Goal: Check status: Check status

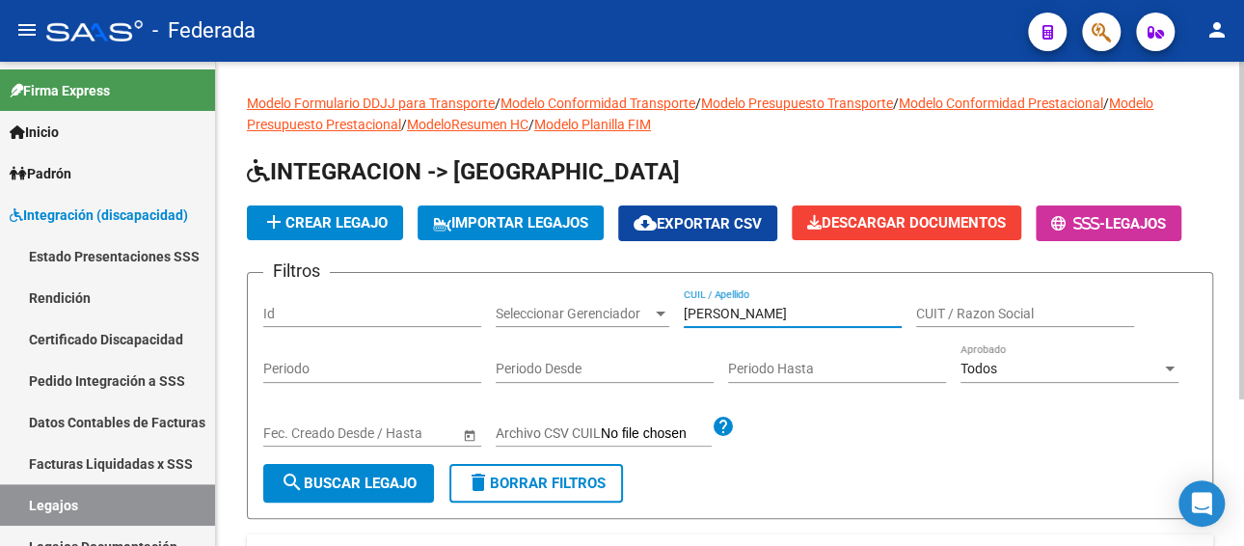
scroll to position [193, 0]
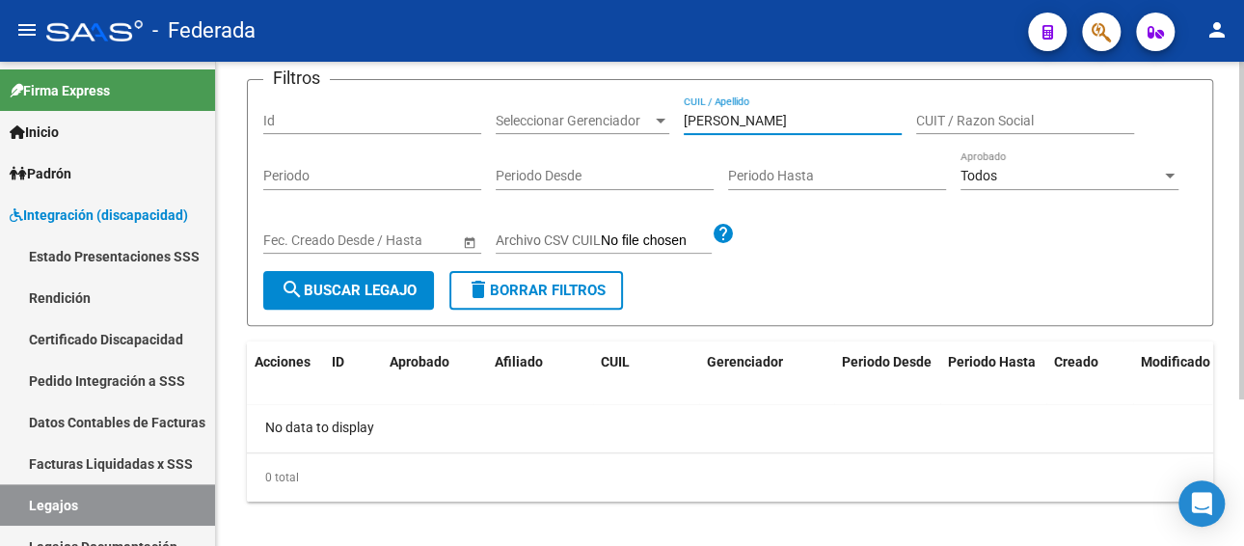
drag, startPoint x: 828, startPoint y: 119, endPoint x: 668, endPoint y: 121, distance: 160.1
click at [668, 121] on div "Filtros Id Seleccionar Gerenciador Seleccionar Gerenciador LAMBERTTI THIAGO CUI…" at bounding box center [729, 182] width 933 height 175
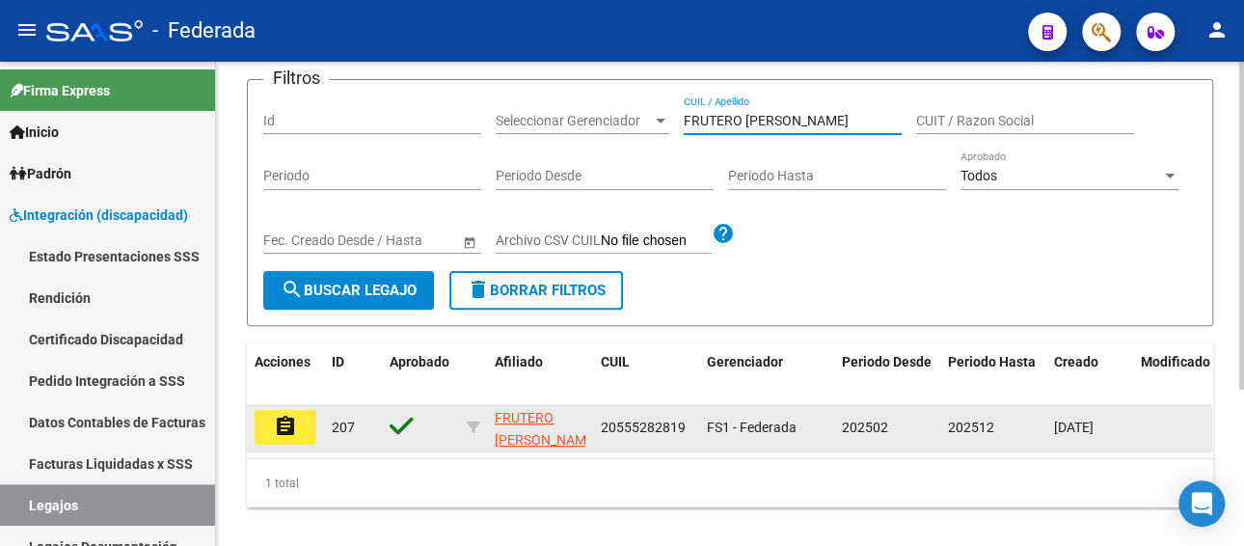
type input "FRUTERO [PERSON_NAME]"
drag, startPoint x: 690, startPoint y: 423, endPoint x: 595, endPoint y: 437, distance: 96.4
click at [595, 437] on datatable-body-cell "20555282819" at bounding box center [646, 427] width 106 height 47
copy span "20555282819"
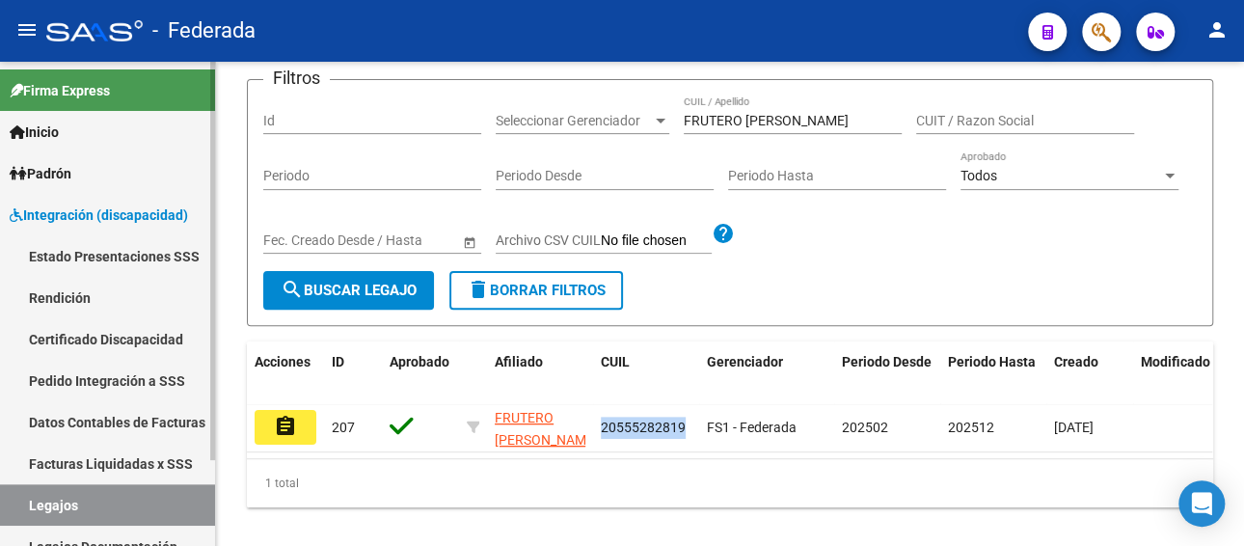
click at [67, 456] on link "Facturas Liquidadas x SSS" at bounding box center [107, 463] width 215 height 41
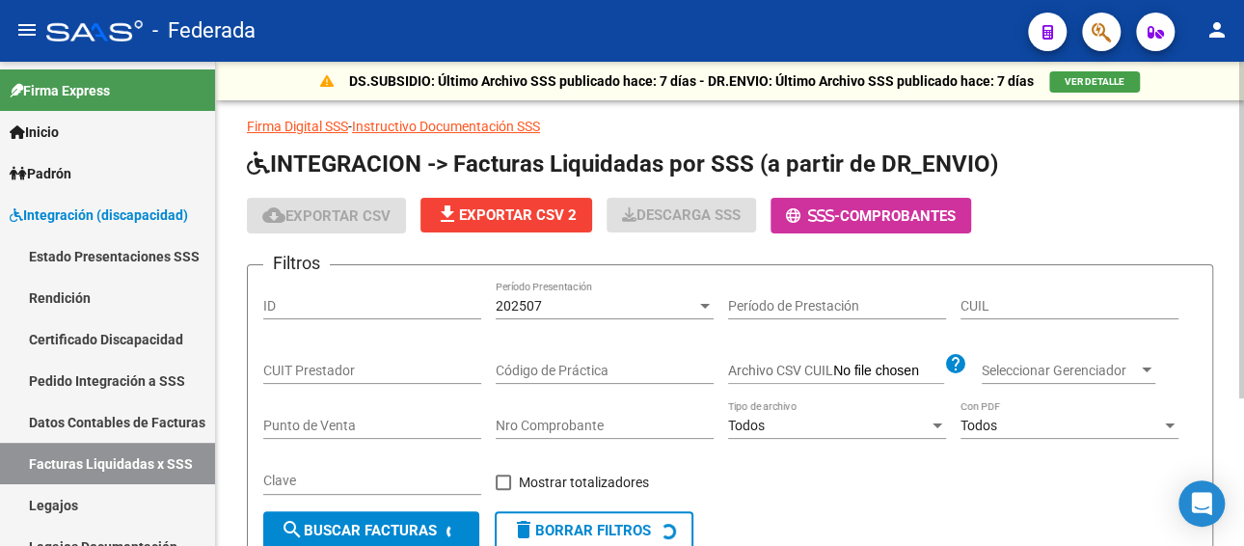
click at [616, 301] on div "202507" at bounding box center [596, 306] width 201 height 16
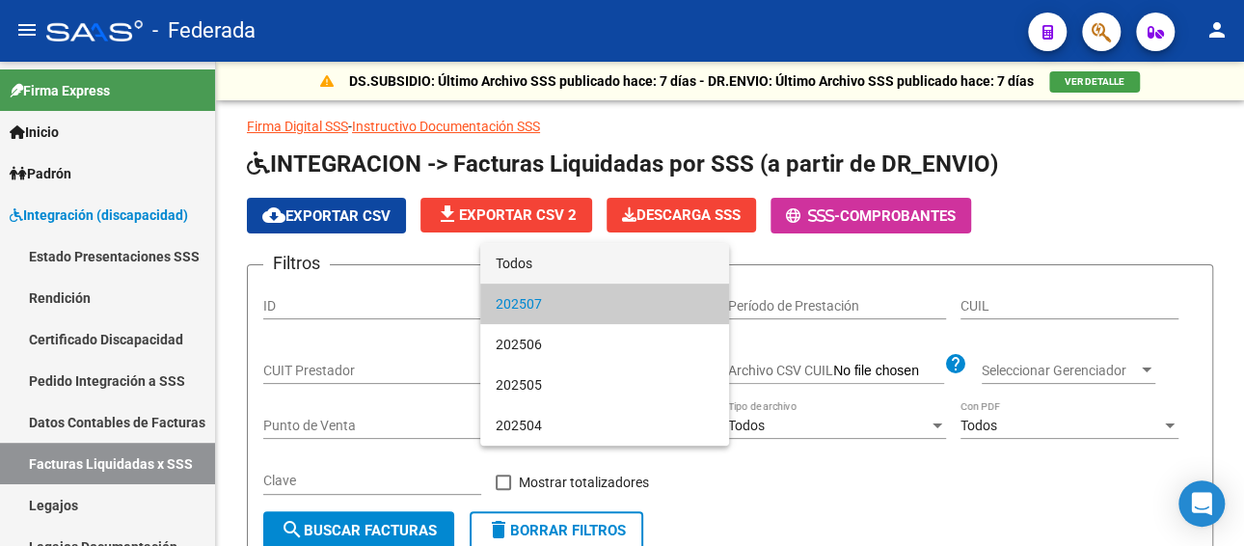
click at [595, 257] on span "Todos" at bounding box center [605, 263] width 218 height 40
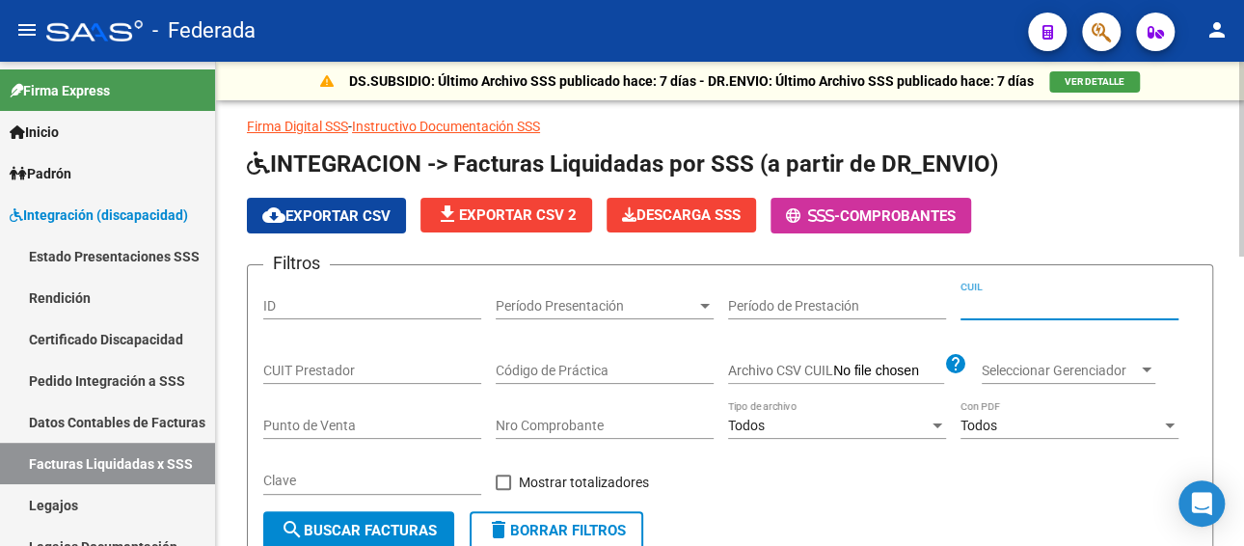
click at [997, 309] on input "CUIL" at bounding box center [1069, 306] width 218 height 16
paste input "20-55528281-9"
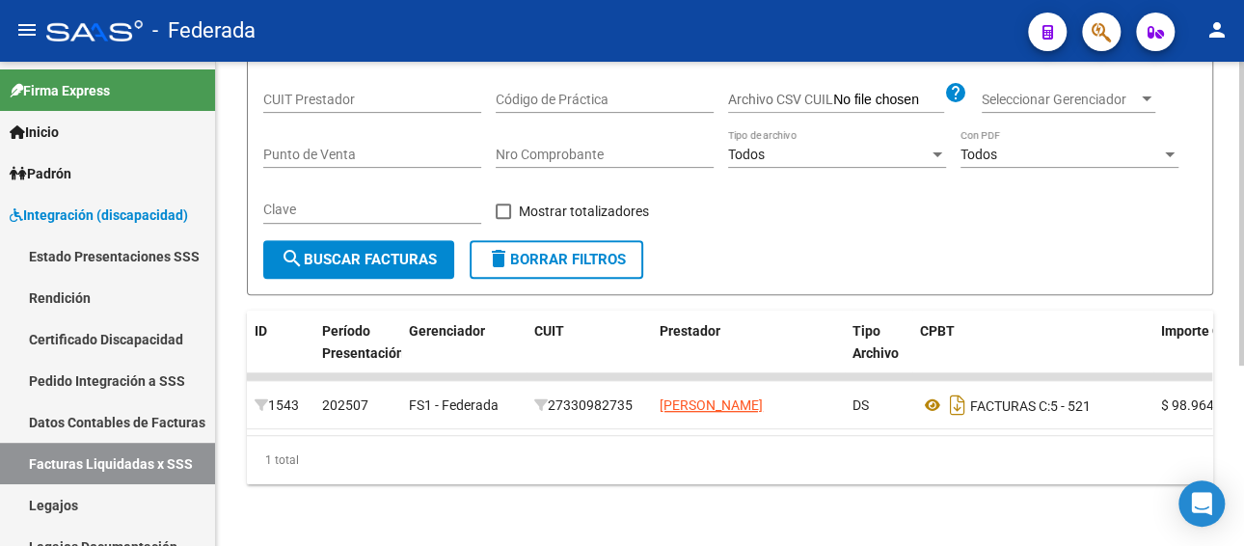
scroll to position [285, 0]
type input "20-55528281-9"
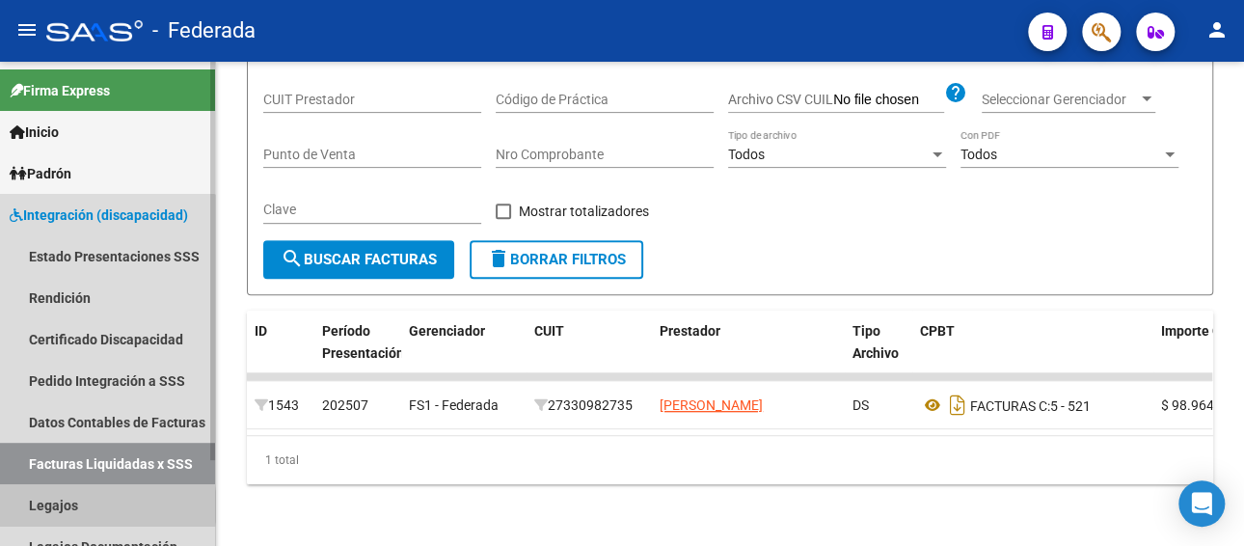
click at [97, 505] on link "Legajos" at bounding box center [107, 504] width 215 height 41
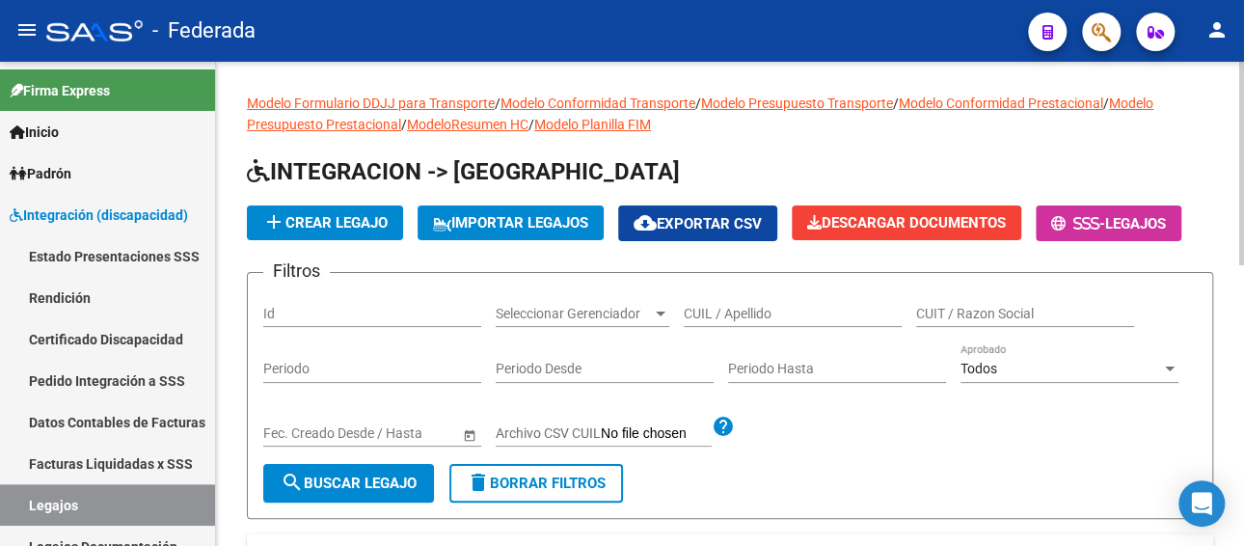
click at [725, 317] on input "CUIL / Apellido" at bounding box center [793, 314] width 218 height 16
paste input "[PERSON_NAME]"
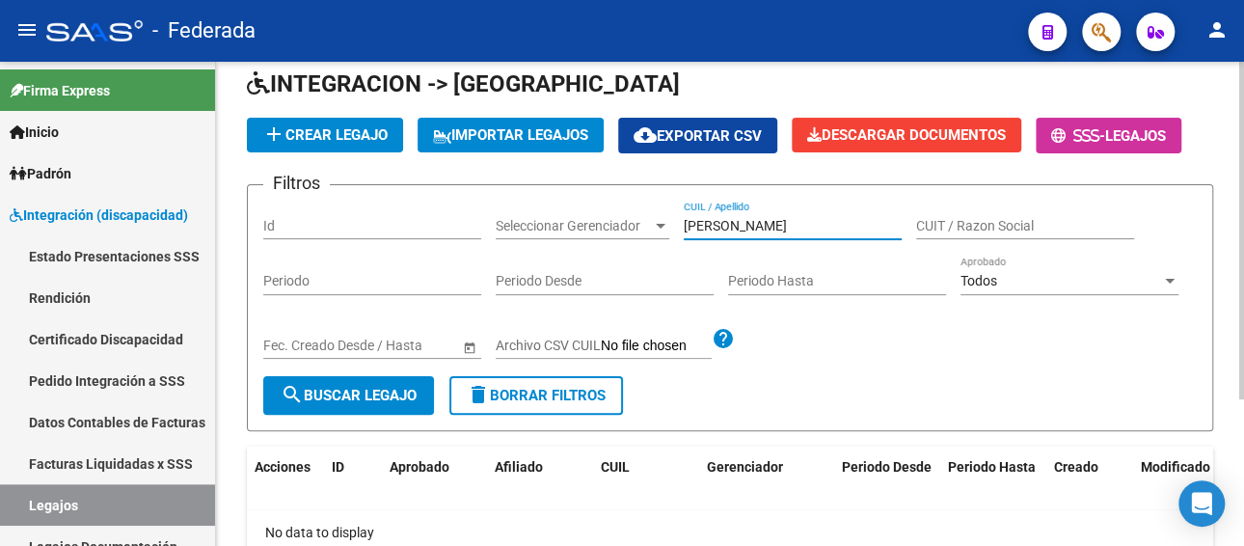
scroll to position [16, 0]
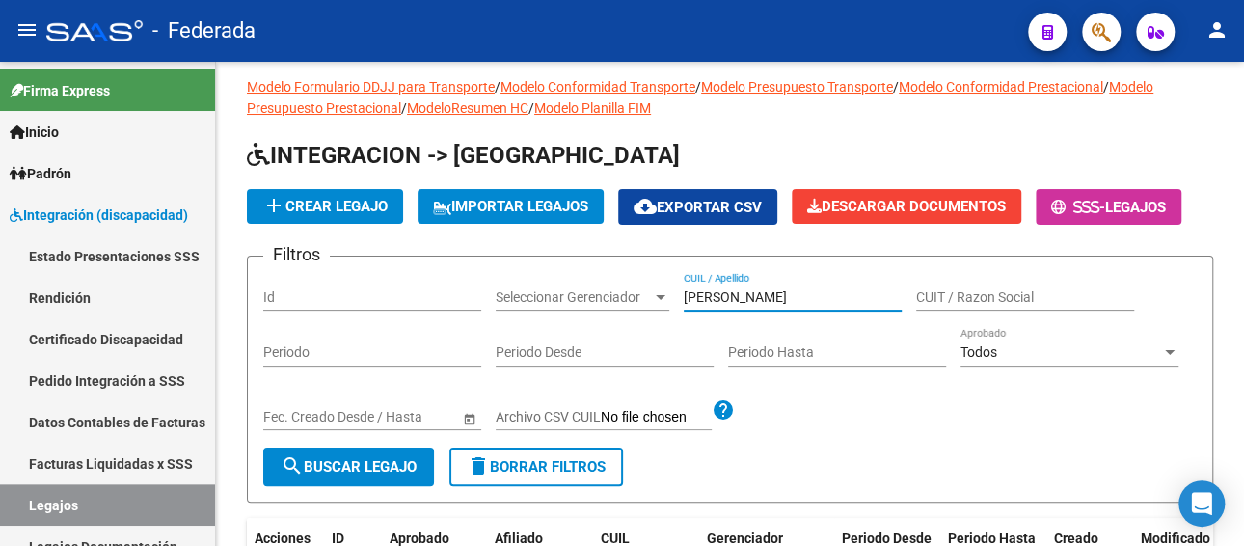
type input "[PERSON_NAME]"
